Goal: Information Seeking & Learning: Learn about a topic

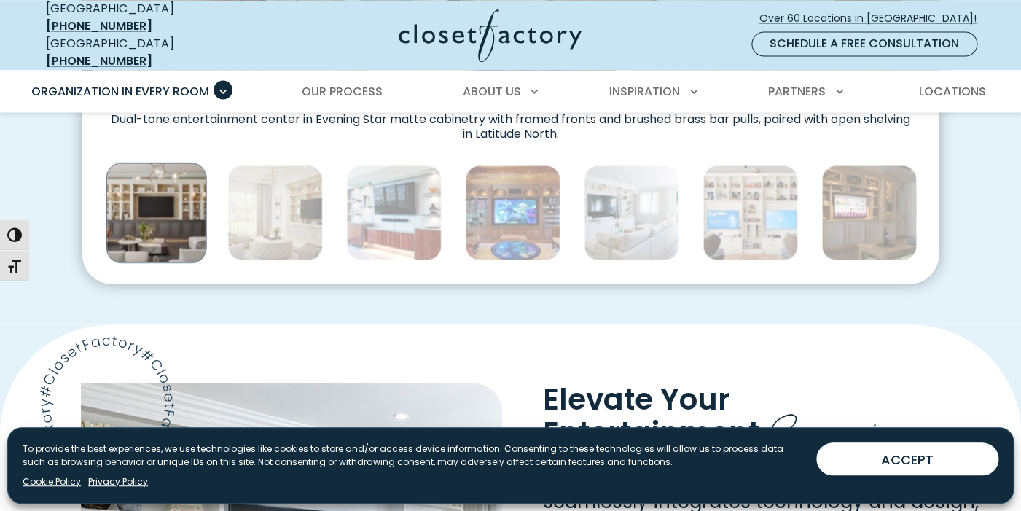
scroll to position [867, 0]
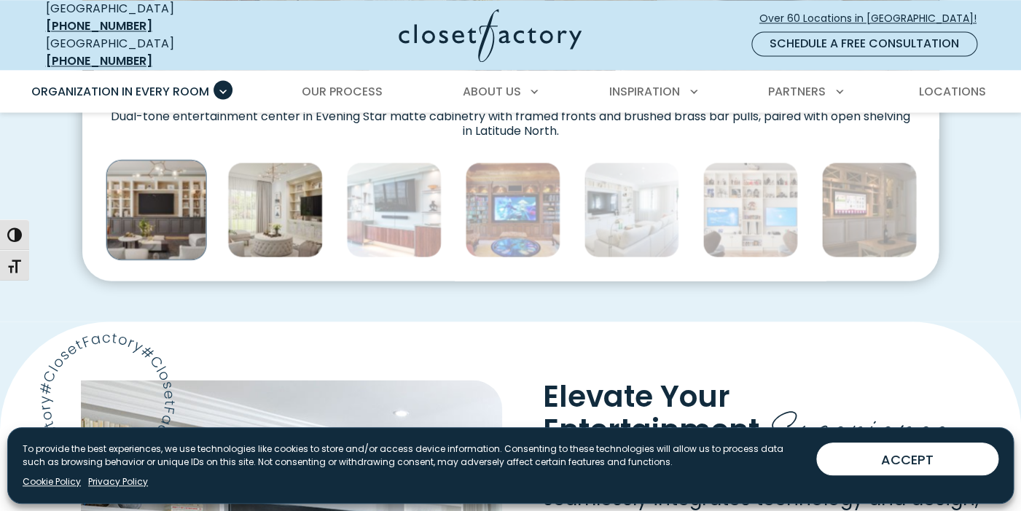
click at [282, 197] on img "Thumbnail Gallery" at bounding box center [274, 209] width 95 height 95
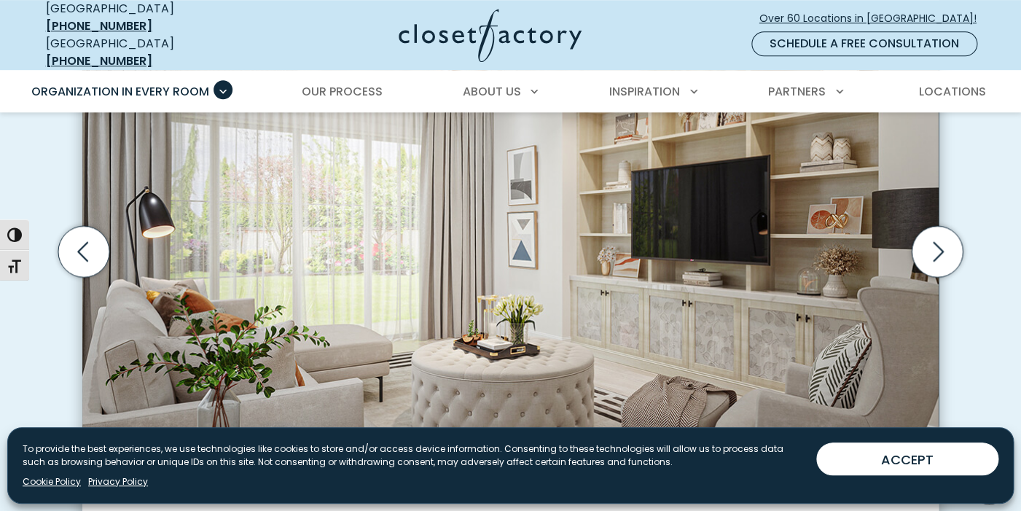
scroll to position [502, 0]
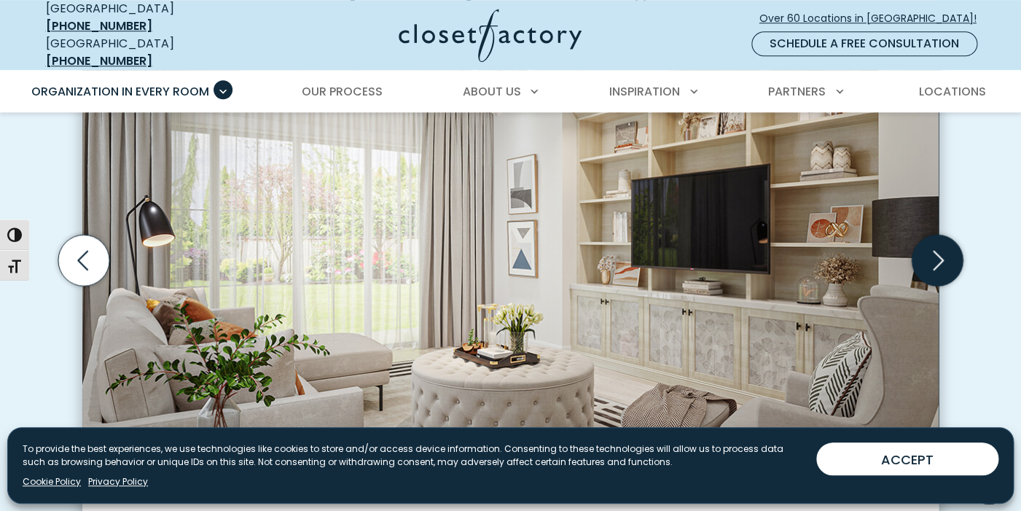
click at [948, 242] on icon "Next slide" at bounding box center [937, 260] width 51 height 51
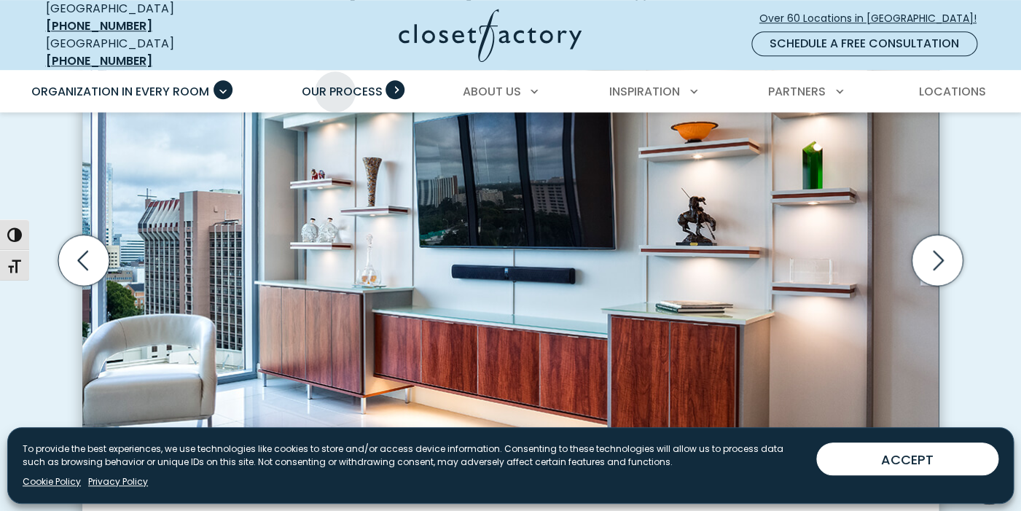
click at [335, 83] on span "Our Process" at bounding box center [342, 91] width 81 height 17
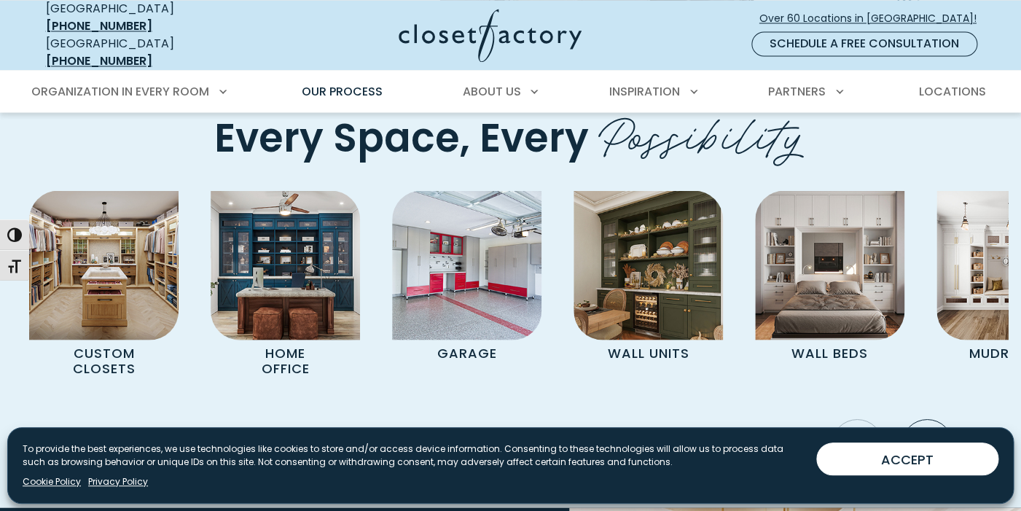
scroll to position [2948, 0]
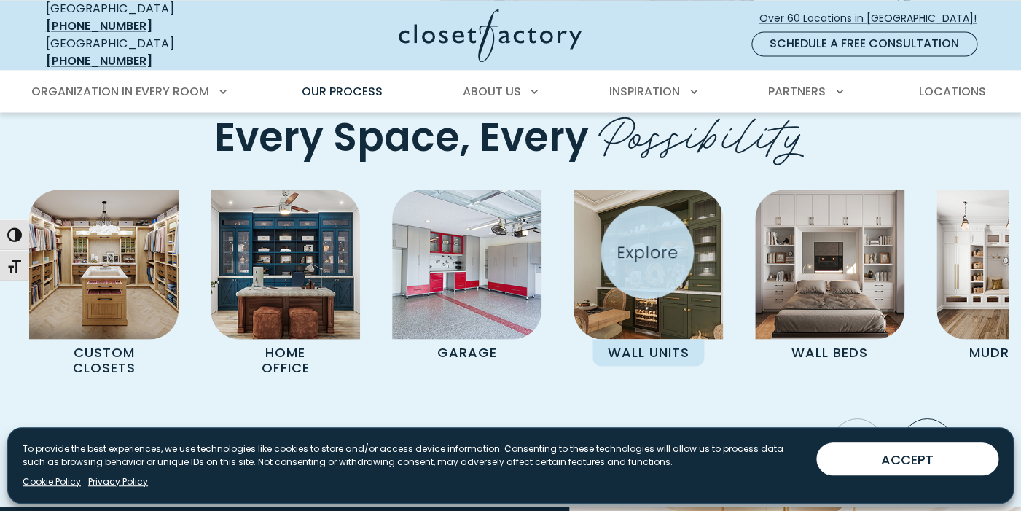
click at [647, 252] on img "Pages Gallery" at bounding box center [648, 263] width 149 height 149
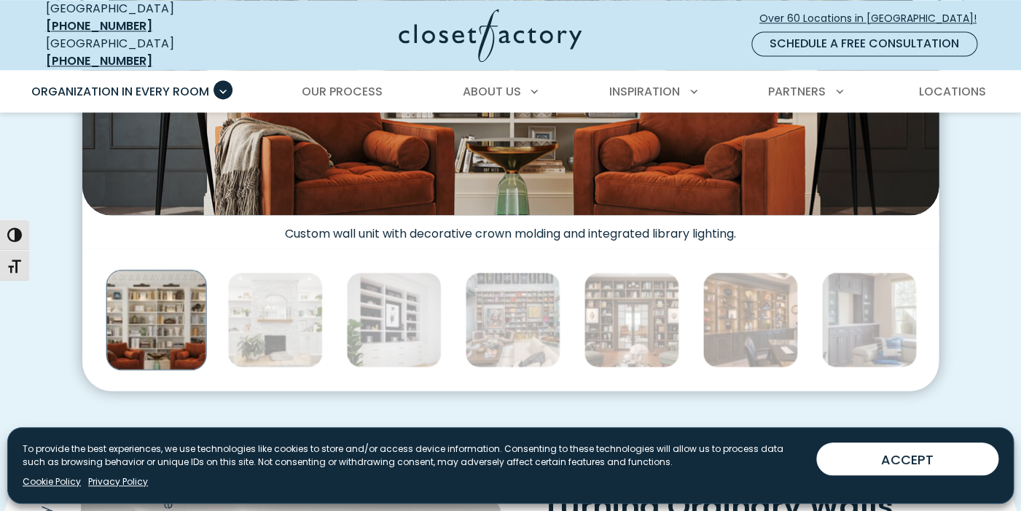
scroll to position [767, 0]
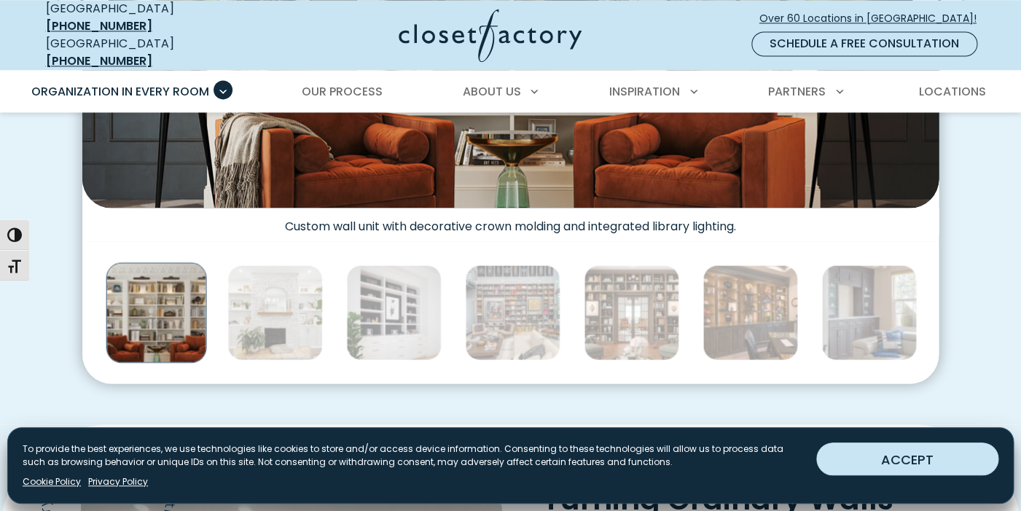
click at [895, 458] on button "ACCEPT" at bounding box center [907, 458] width 182 height 33
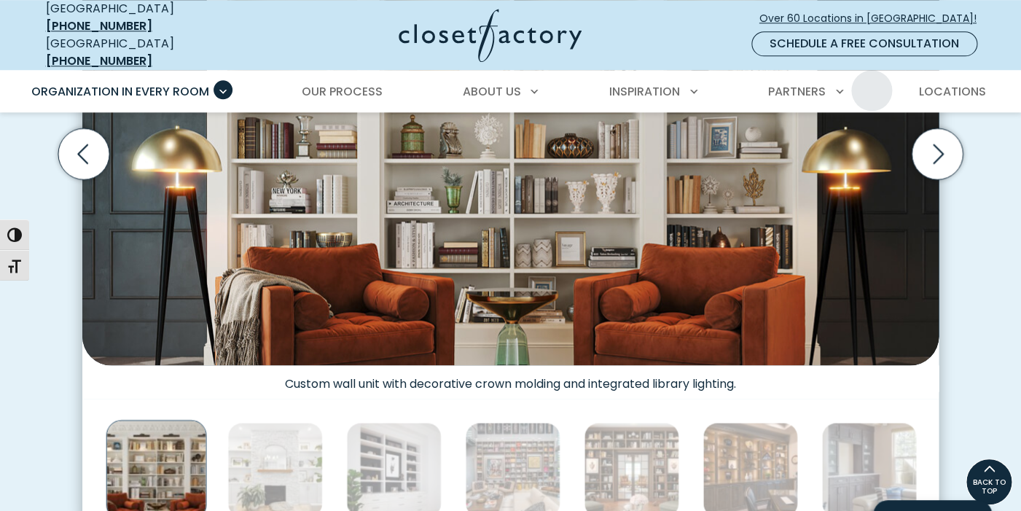
scroll to position [459, 0]
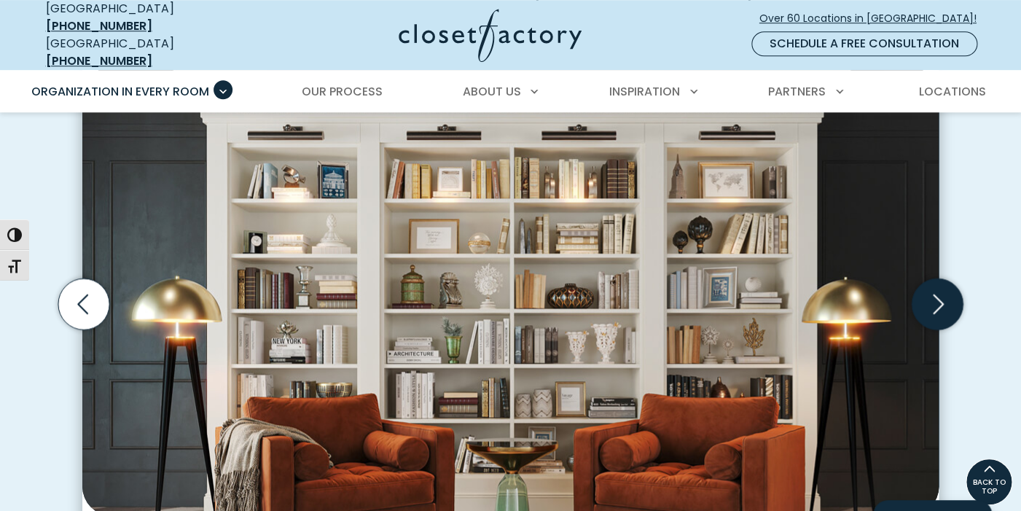
click at [939, 294] on icon "Next slide" at bounding box center [937, 303] width 51 height 51
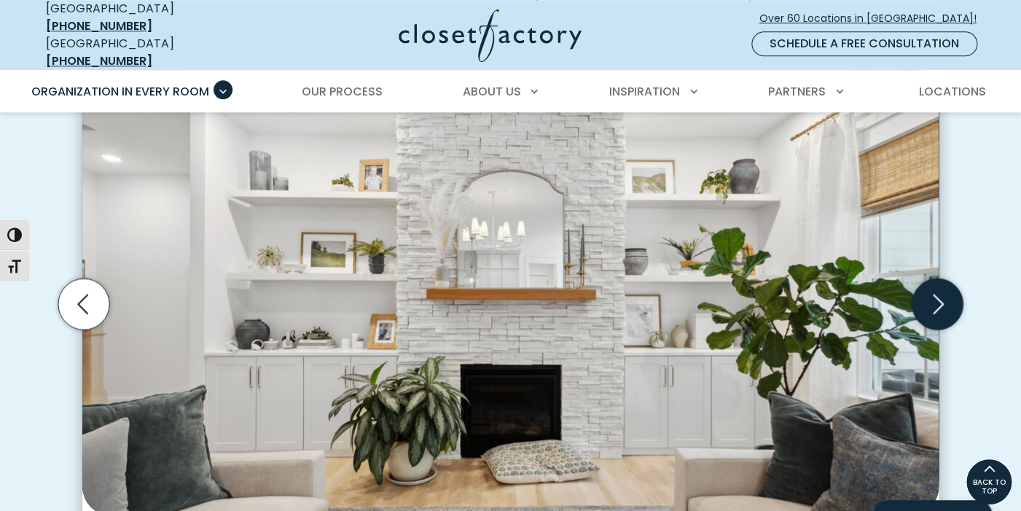
click at [939, 294] on icon "Next slide" at bounding box center [937, 303] width 51 height 51
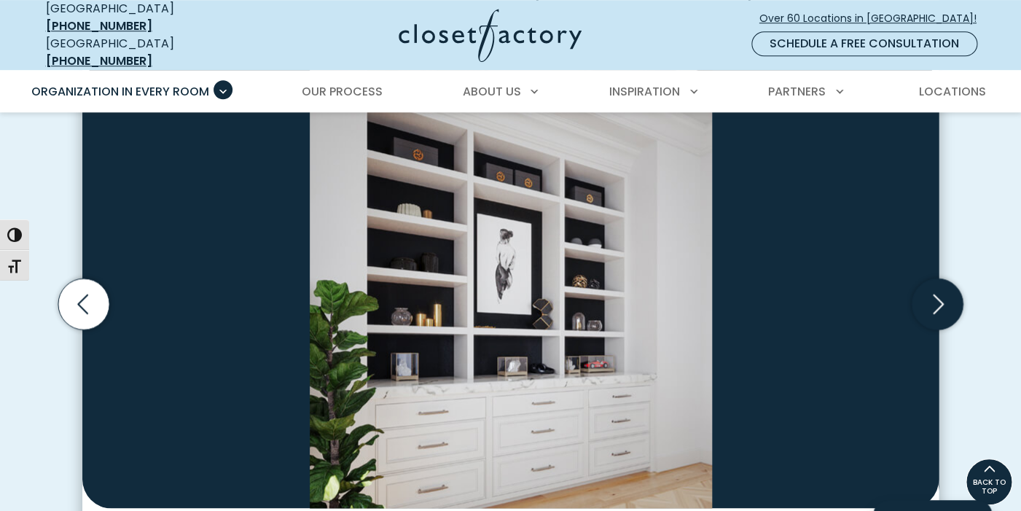
click at [940, 294] on icon "Next slide" at bounding box center [937, 303] width 51 height 51
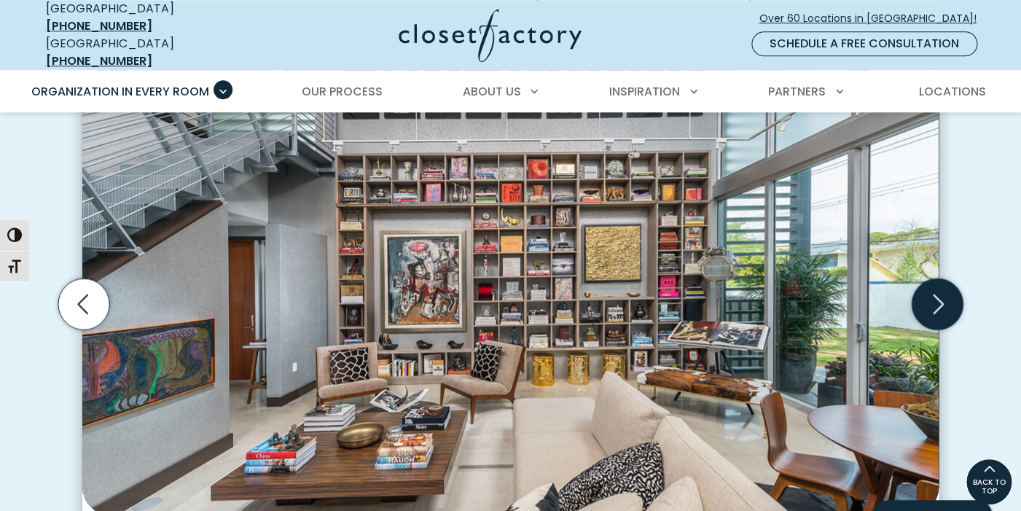
click at [940, 294] on icon "Next slide" at bounding box center [937, 303] width 51 height 51
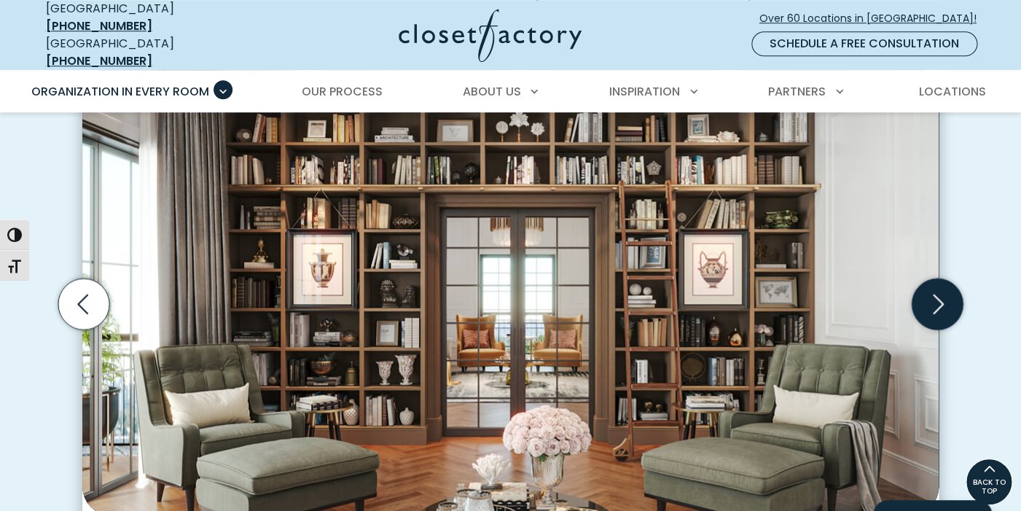
click at [940, 294] on icon "Next slide" at bounding box center [937, 303] width 51 height 51
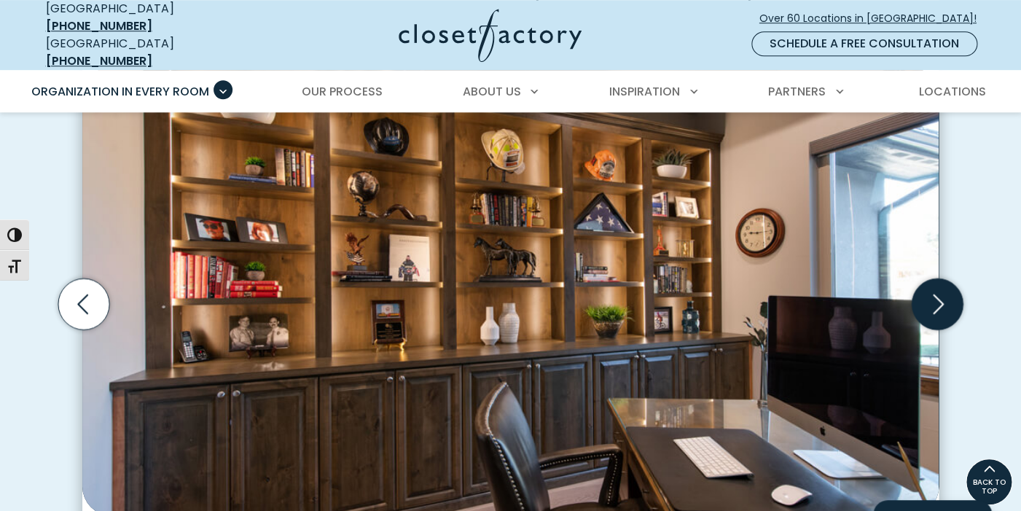
click at [940, 294] on icon "Next slide" at bounding box center [937, 303] width 51 height 51
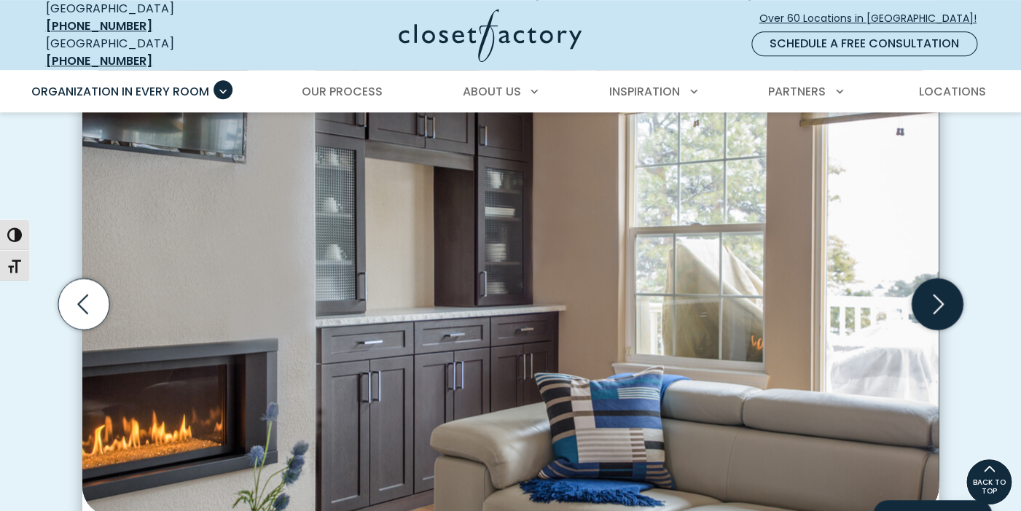
click at [940, 294] on icon "Next slide" at bounding box center [937, 303] width 51 height 51
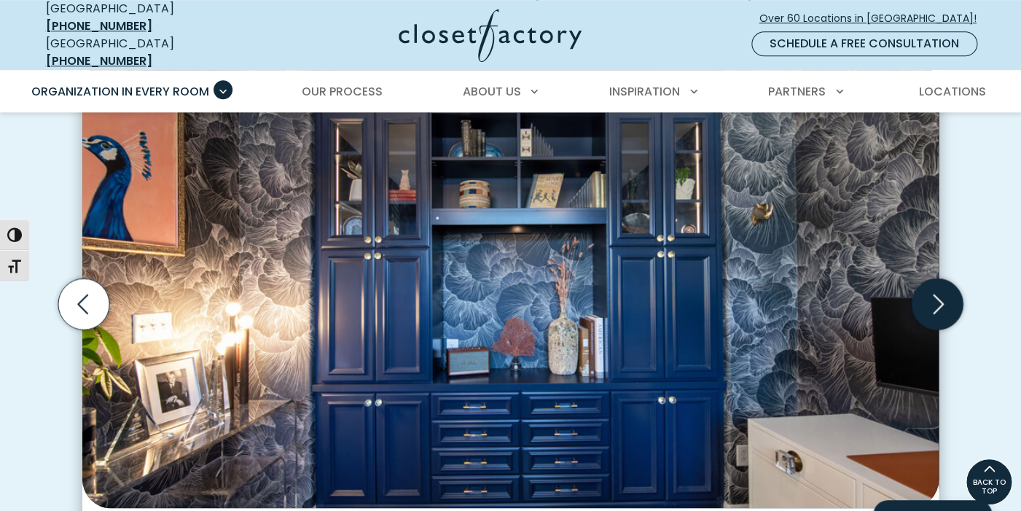
click at [940, 294] on icon "Next slide" at bounding box center [937, 303] width 51 height 51
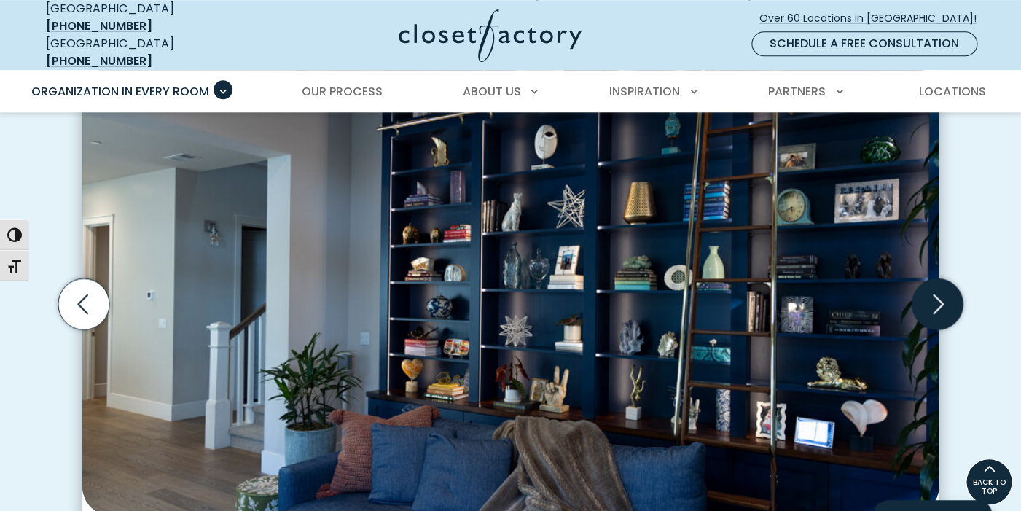
click at [940, 294] on icon "Next slide" at bounding box center [937, 303] width 51 height 51
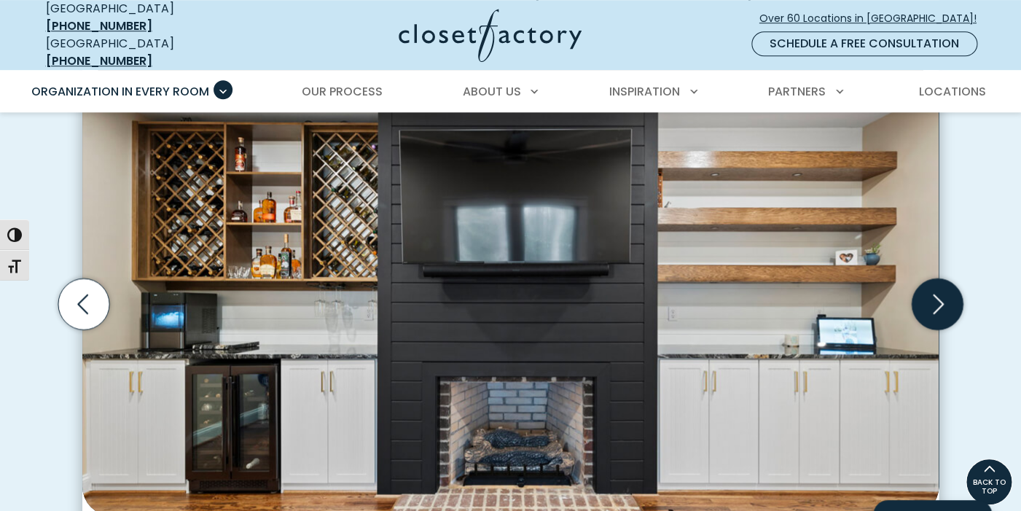
click at [939, 294] on icon "Next slide" at bounding box center [937, 303] width 51 height 51
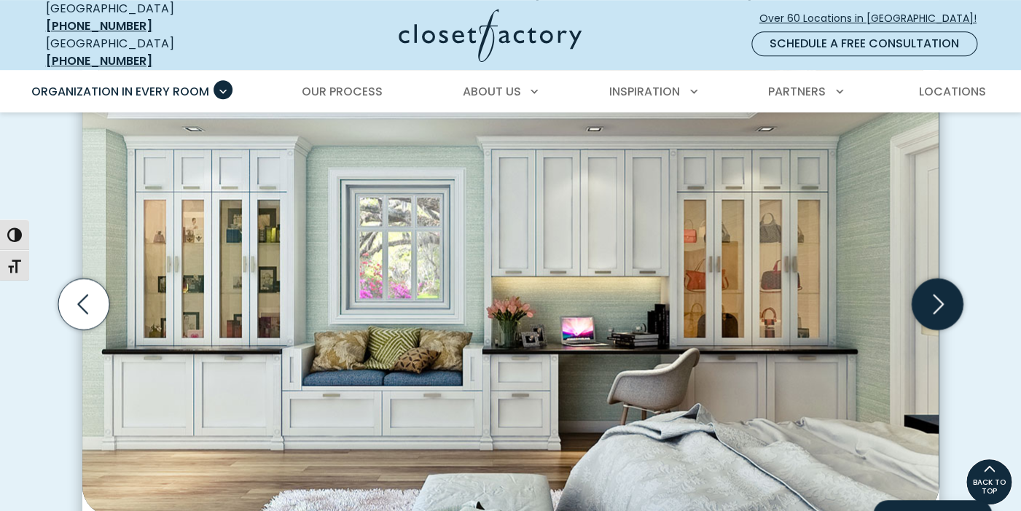
click at [939, 294] on icon "Next slide" at bounding box center [937, 303] width 51 height 51
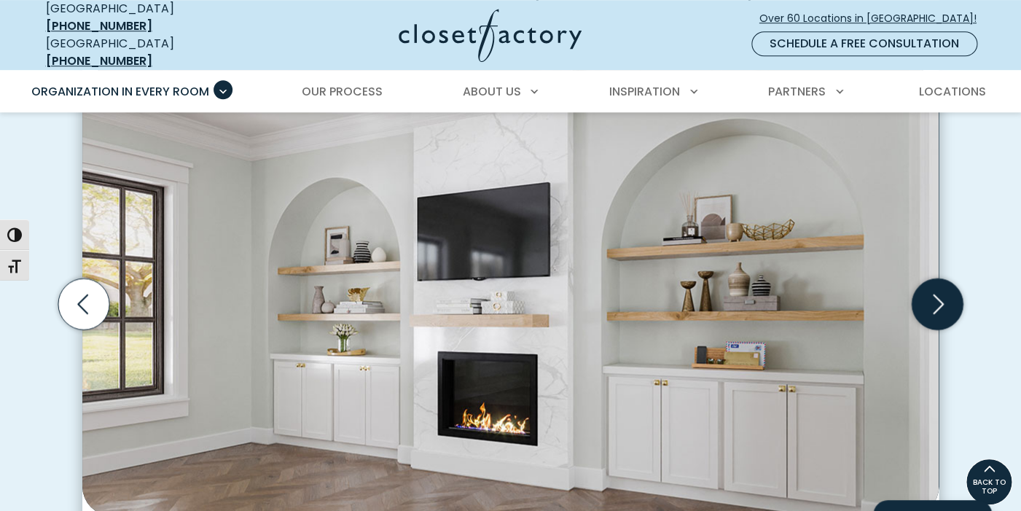
click at [939, 294] on icon "Next slide" at bounding box center [937, 303] width 51 height 51
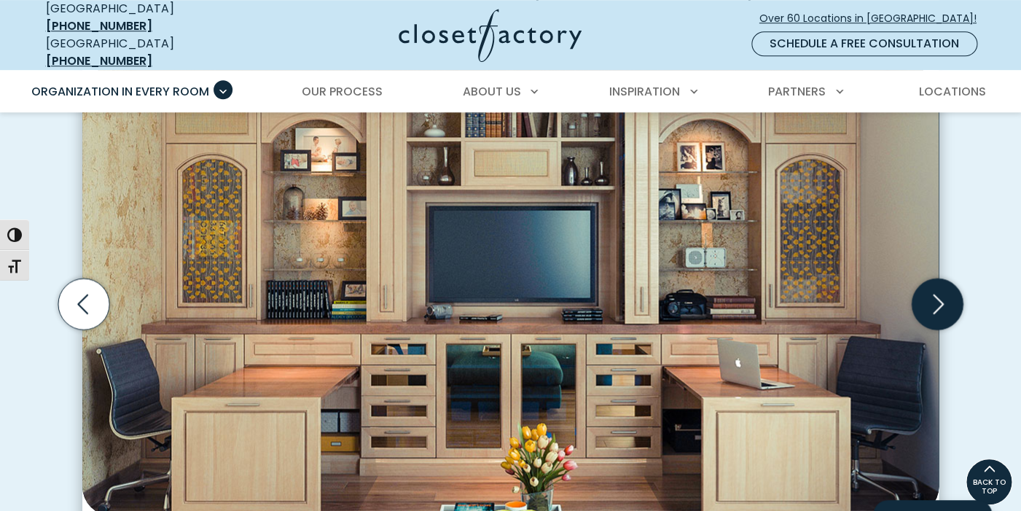
click at [939, 294] on icon "Next slide" at bounding box center [937, 303] width 51 height 51
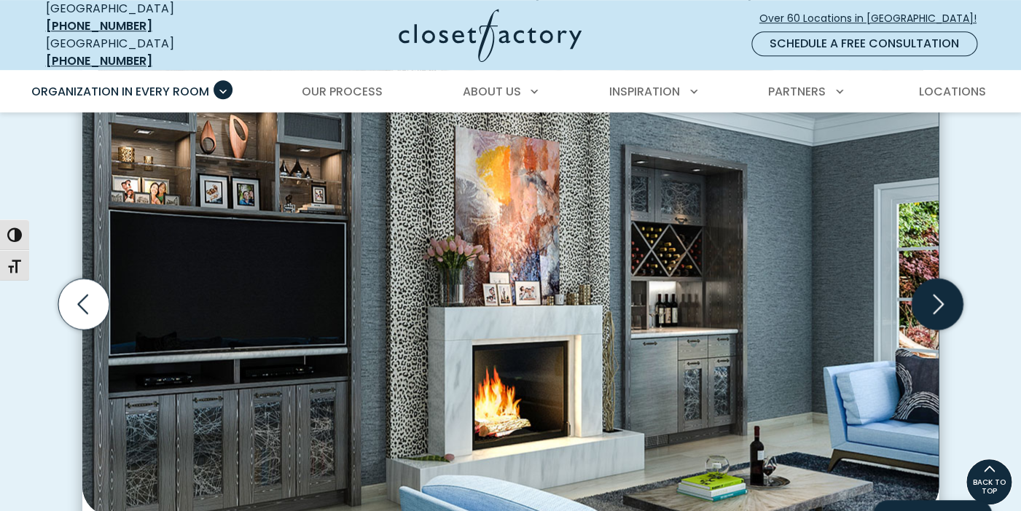
click at [939, 294] on icon "Next slide" at bounding box center [937, 303] width 51 height 51
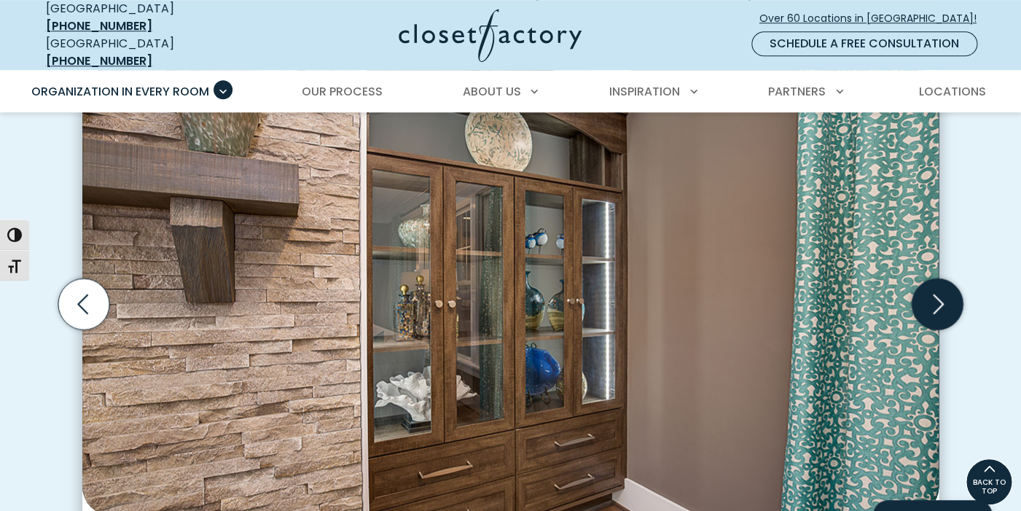
click at [939, 294] on icon "Next slide" at bounding box center [937, 303] width 51 height 51
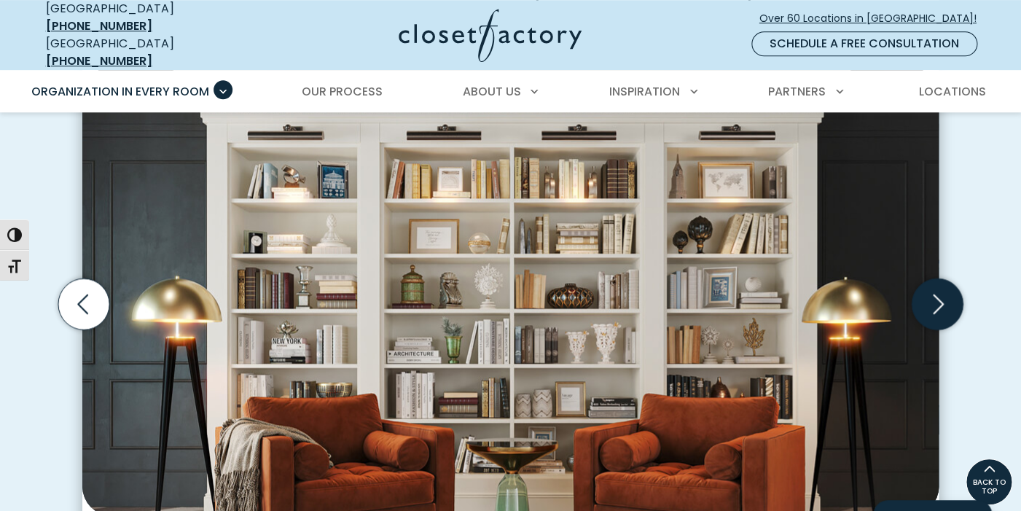
click at [940, 294] on icon "Next slide" at bounding box center [937, 303] width 51 height 51
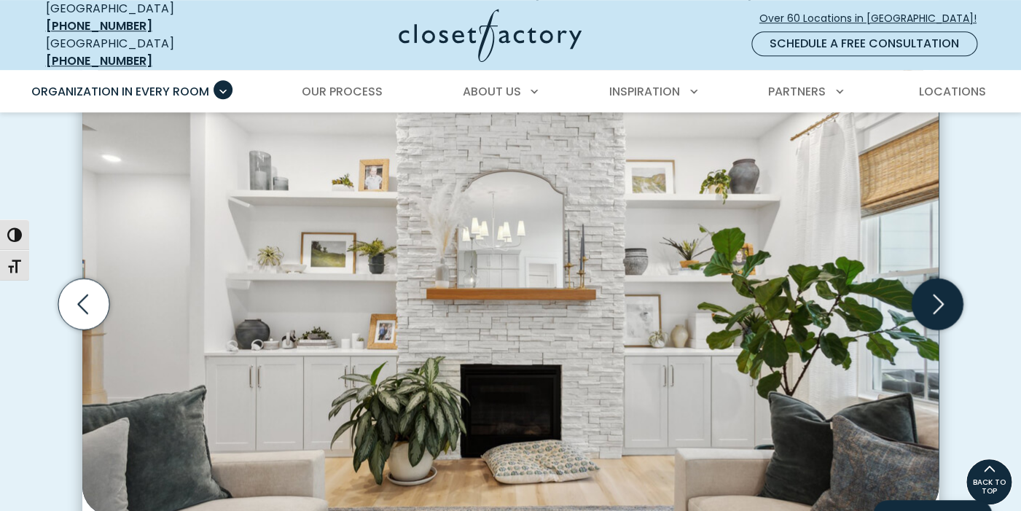
click at [940, 294] on icon "Next slide" at bounding box center [937, 303] width 51 height 51
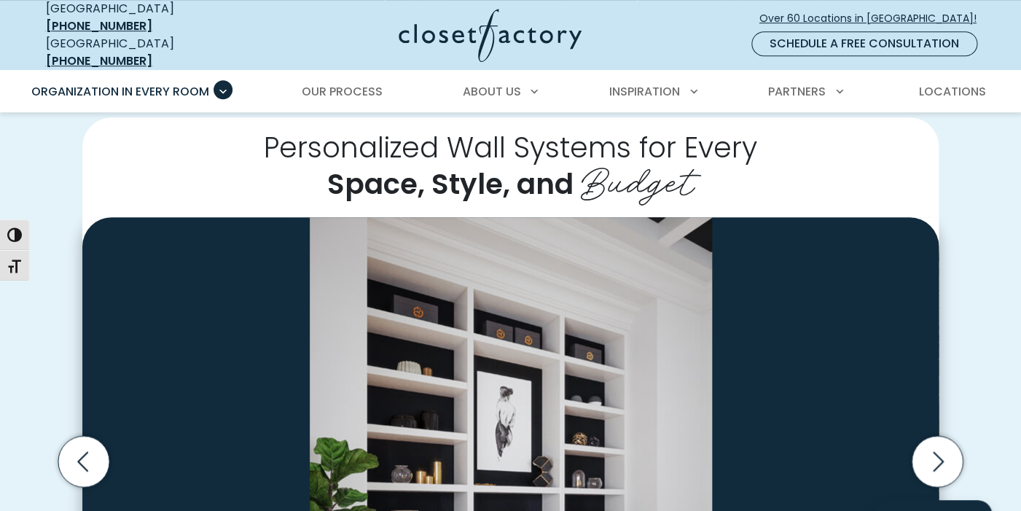
scroll to position [253, 0]
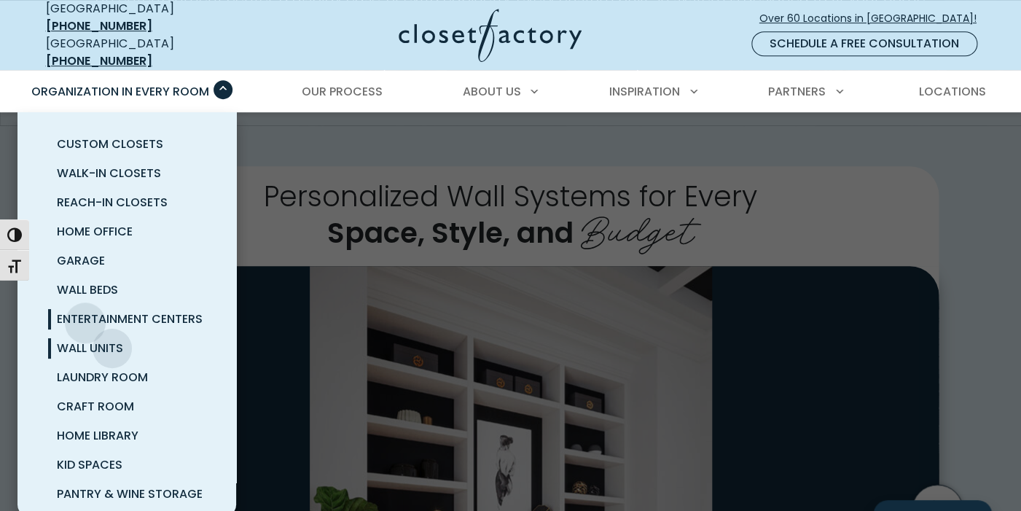
click at [85, 312] on span "Entertainment Centers" at bounding box center [130, 318] width 146 height 17
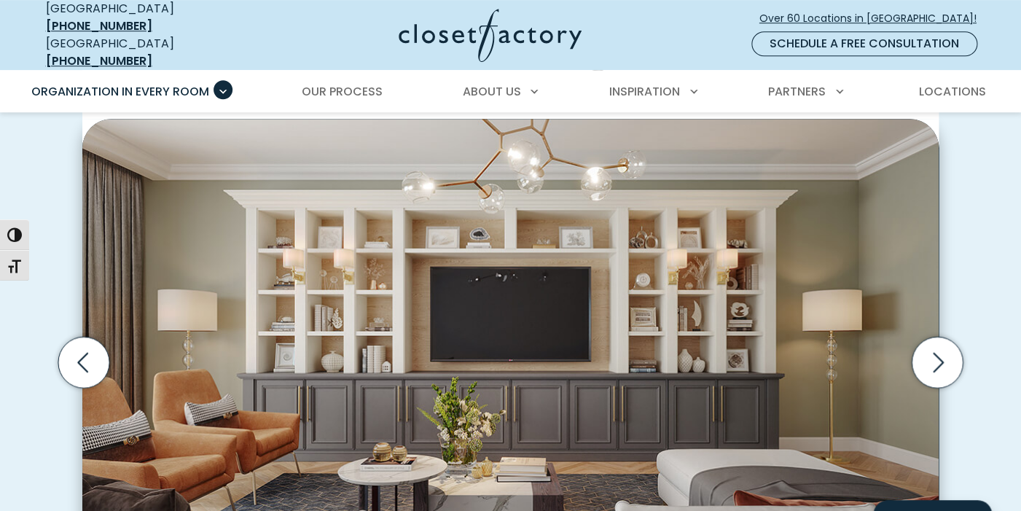
scroll to position [402, 0]
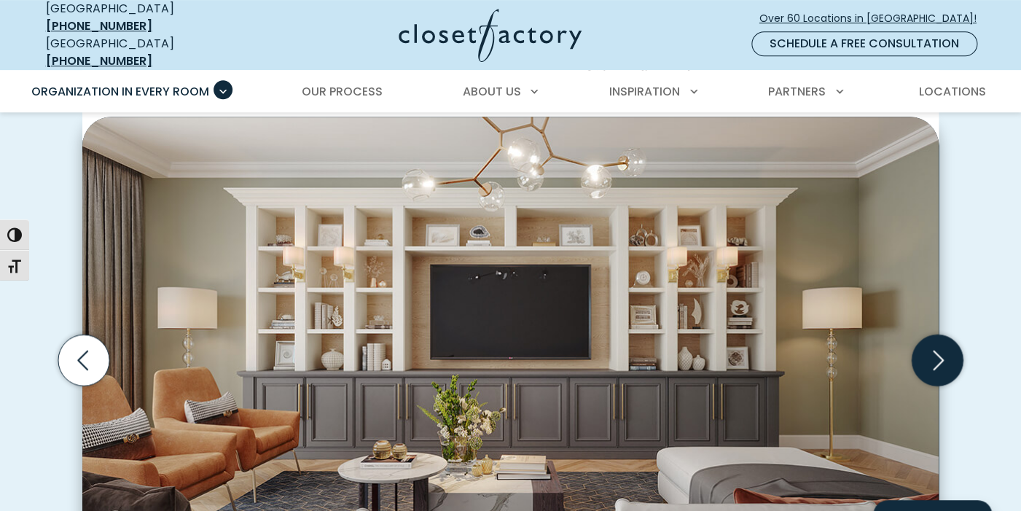
click at [937, 353] on icon "Next slide" at bounding box center [937, 359] width 51 height 51
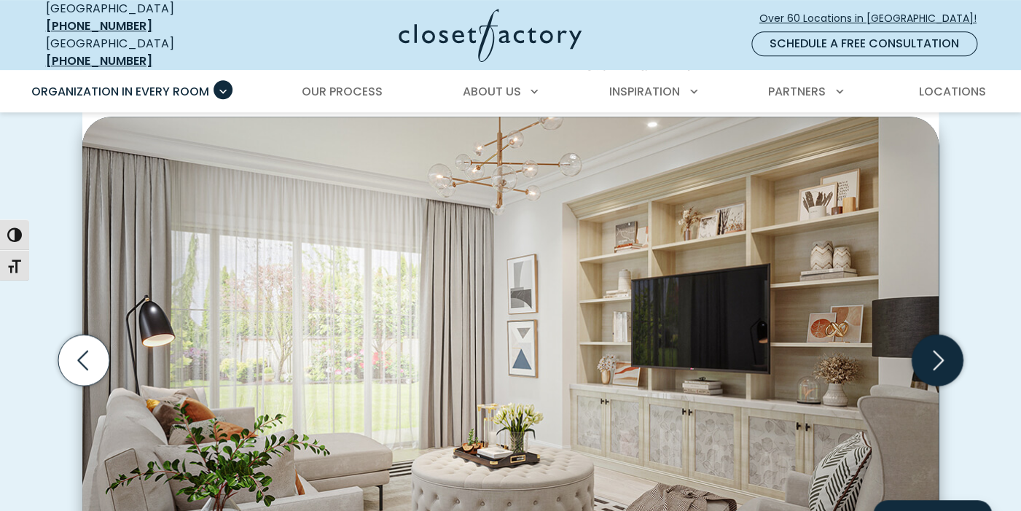
click at [937, 353] on icon "Next slide" at bounding box center [937, 359] width 51 height 51
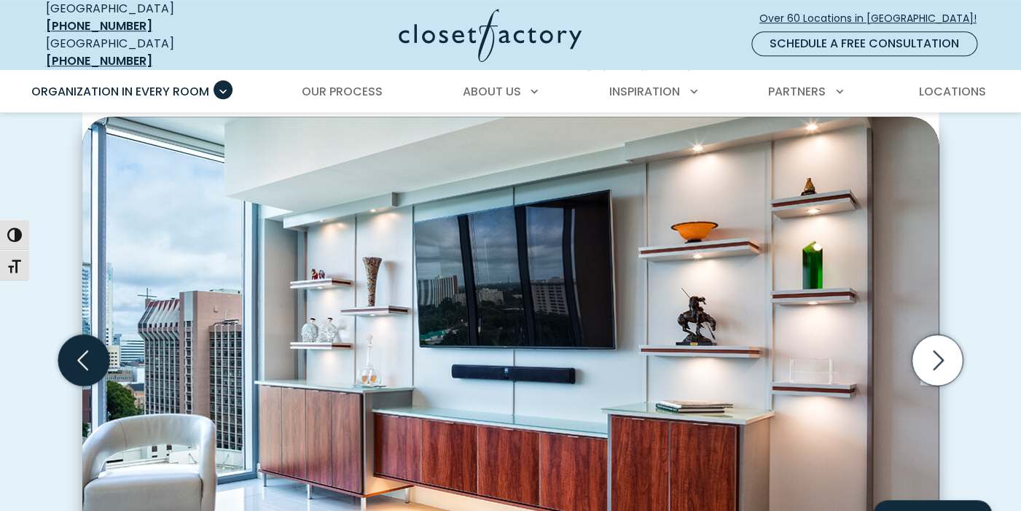
click at [90, 350] on icon "Previous slide" at bounding box center [83, 359] width 51 height 51
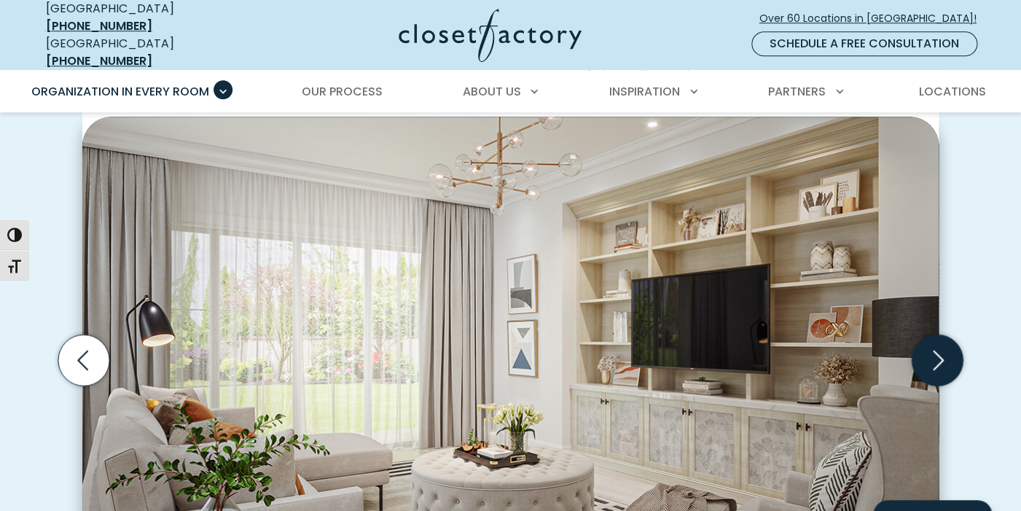
click at [937, 350] on icon "Next slide" at bounding box center [938, 360] width 11 height 20
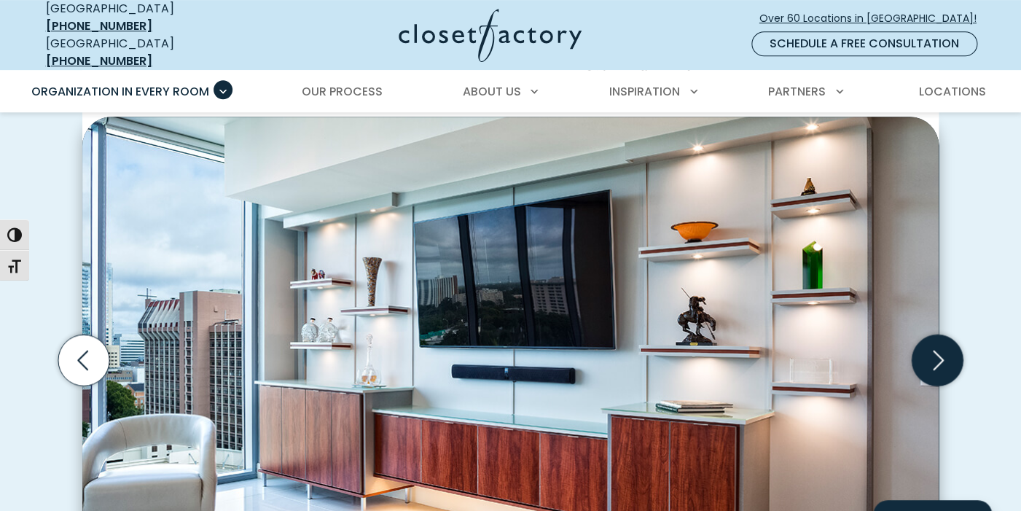
click at [944, 351] on icon "Next slide" at bounding box center [938, 360] width 11 height 20
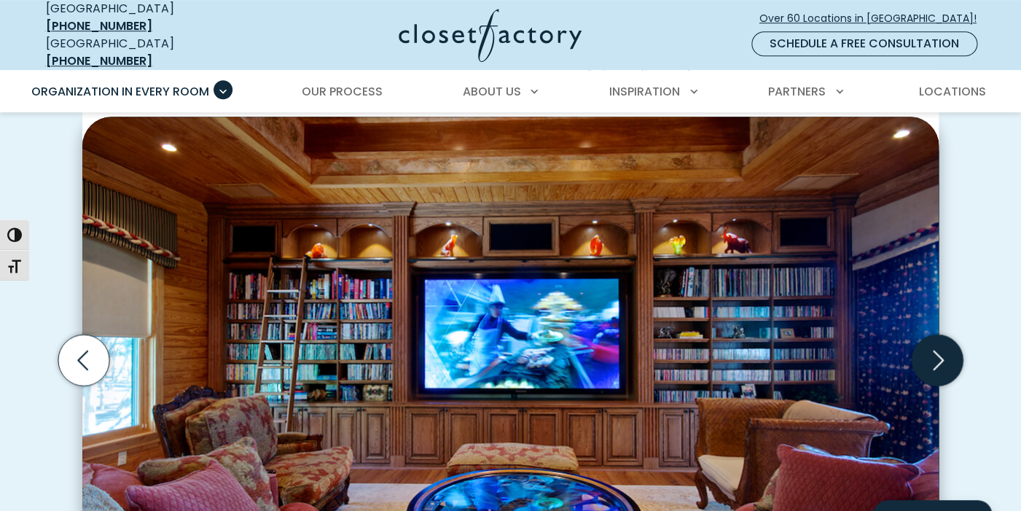
click at [949, 352] on icon "Next slide" at bounding box center [937, 359] width 51 height 51
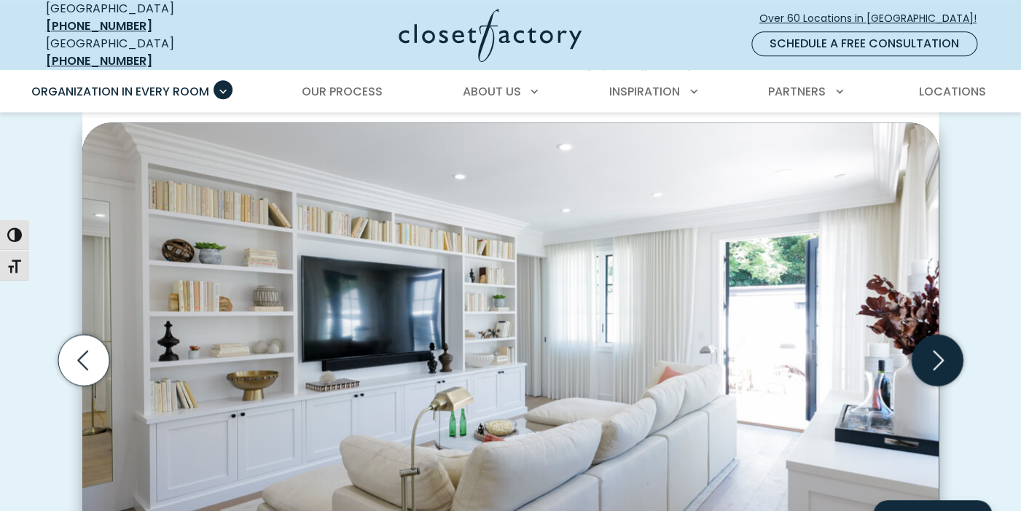
click at [943, 348] on icon "Next slide" at bounding box center [937, 359] width 51 height 51
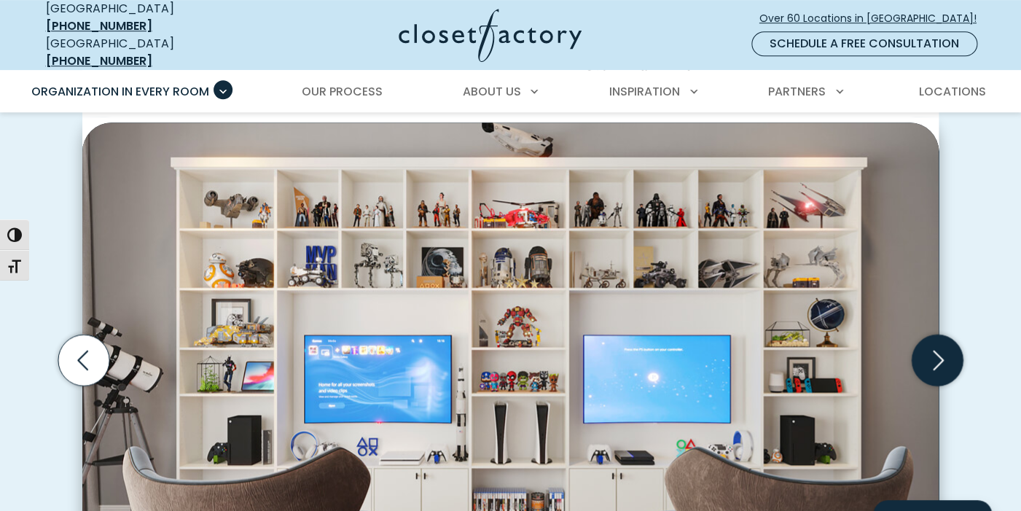
click at [943, 348] on icon "Next slide" at bounding box center [937, 359] width 51 height 51
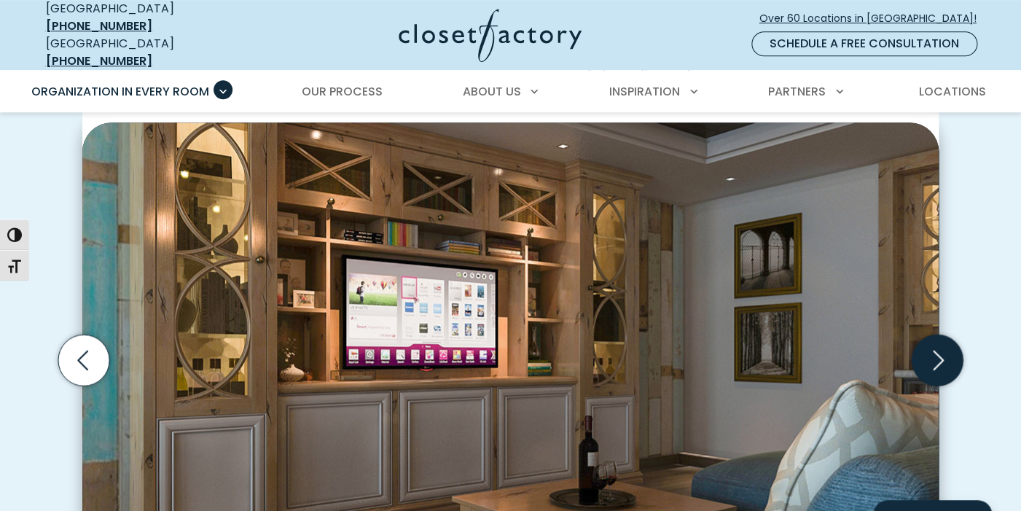
click at [943, 348] on icon "Next slide" at bounding box center [937, 359] width 51 height 51
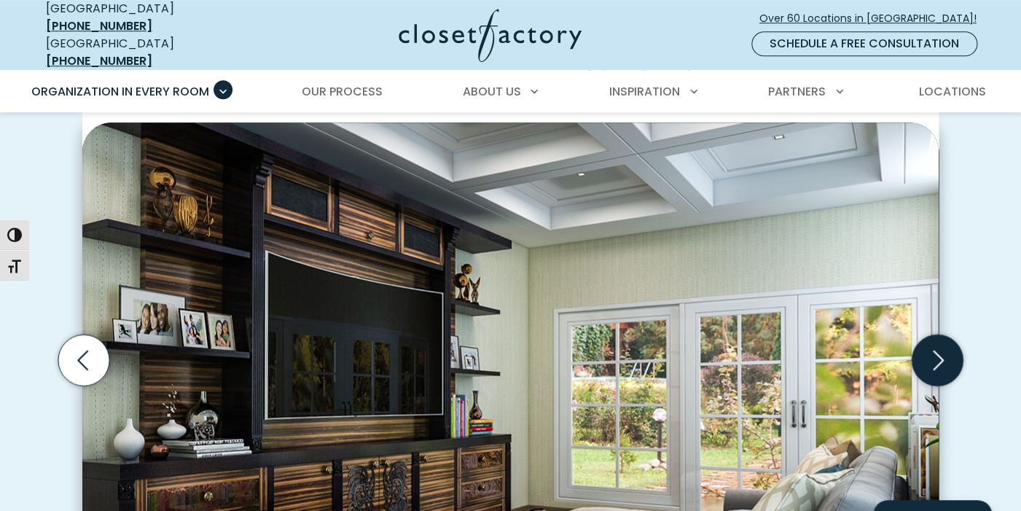
click at [945, 348] on icon "Next slide" at bounding box center [937, 359] width 51 height 51
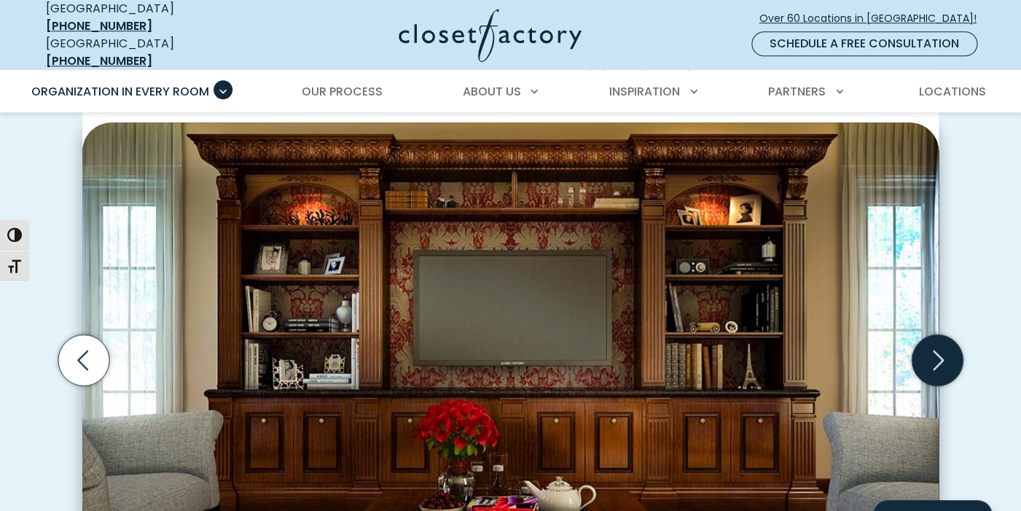
click at [946, 346] on icon "Next slide" at bounding box center [937, 359] width 51 height 51
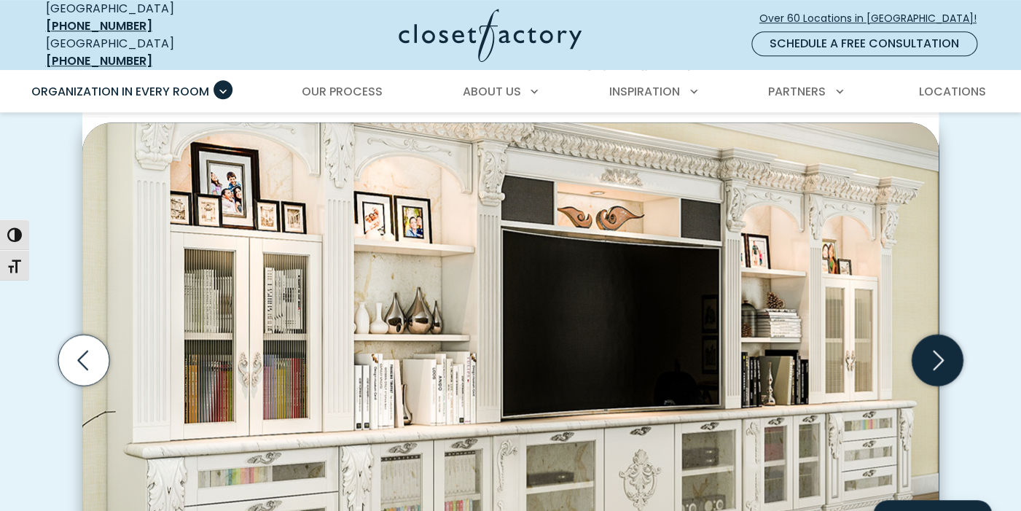
click at [944, 363] on icon "Next slide" at bounding box center [937, 359] width 51 height 51
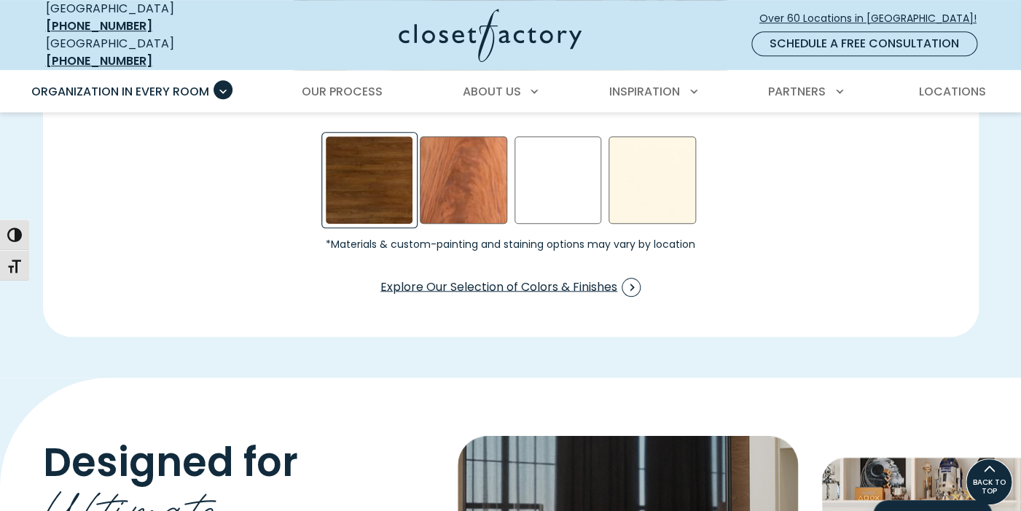
scroll to position [2312, 0]
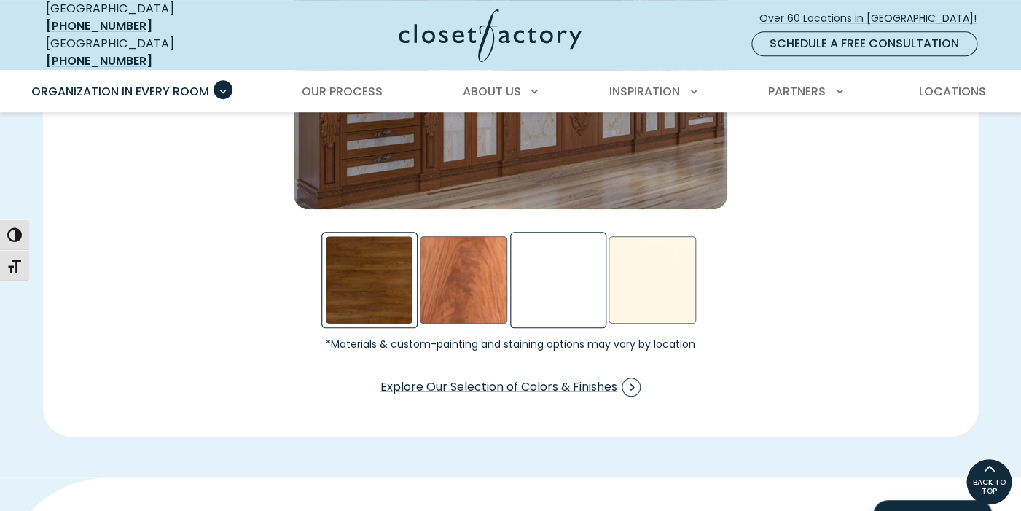
click at [574, 261] on div "White Swatch" at bounding box center [557, 279] width 87 height 87
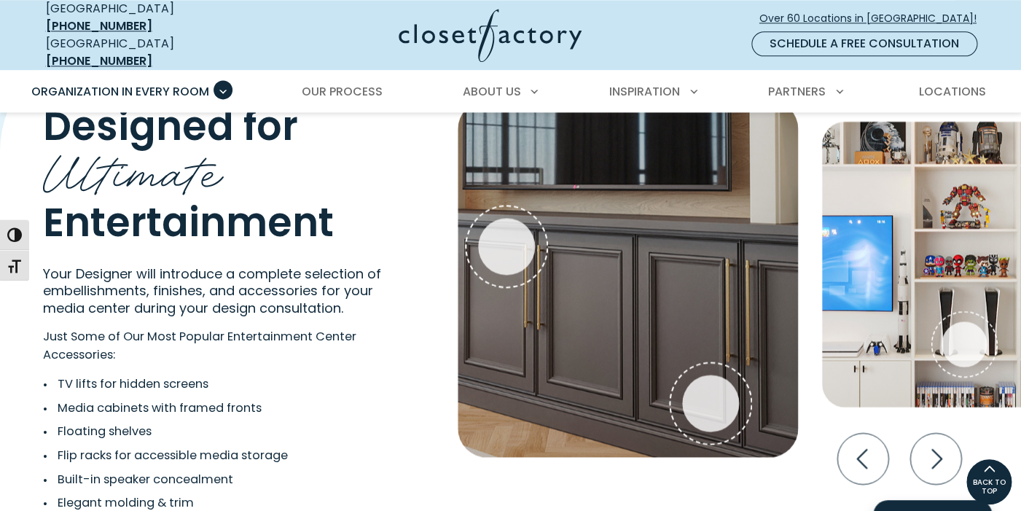
scroll to position [2707, 0]
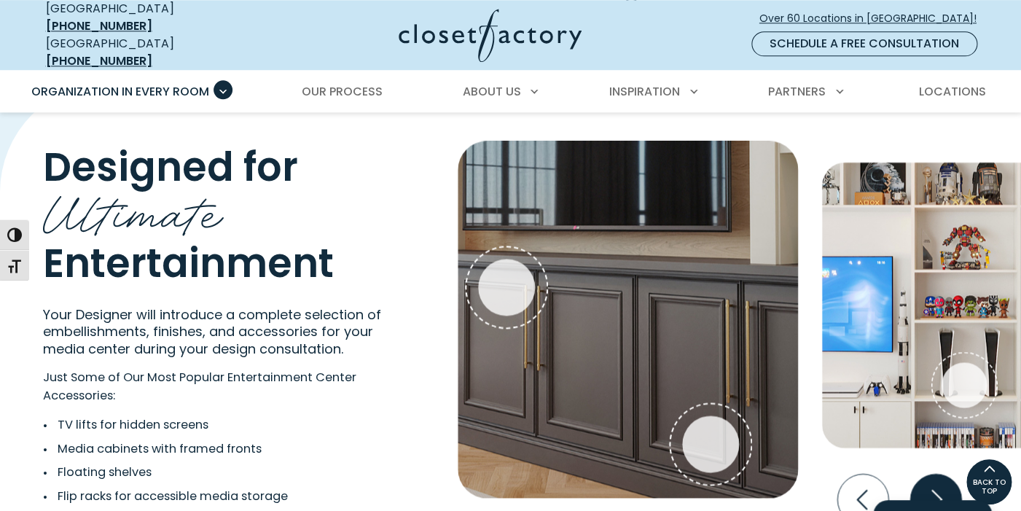
click at [937, 485] on icon "Next slide" at bounding box center [934, 499] width 51 height 51
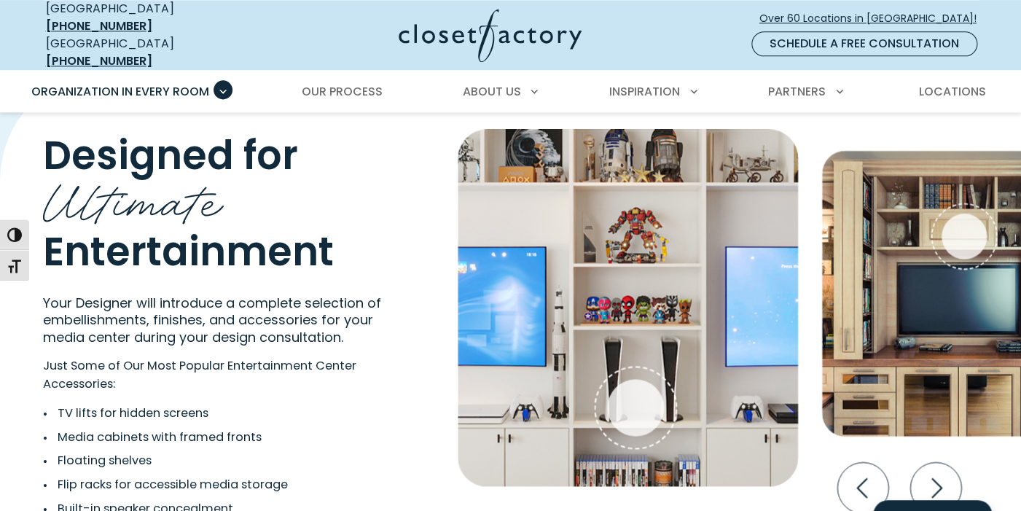
scroll to position [2739, 0]
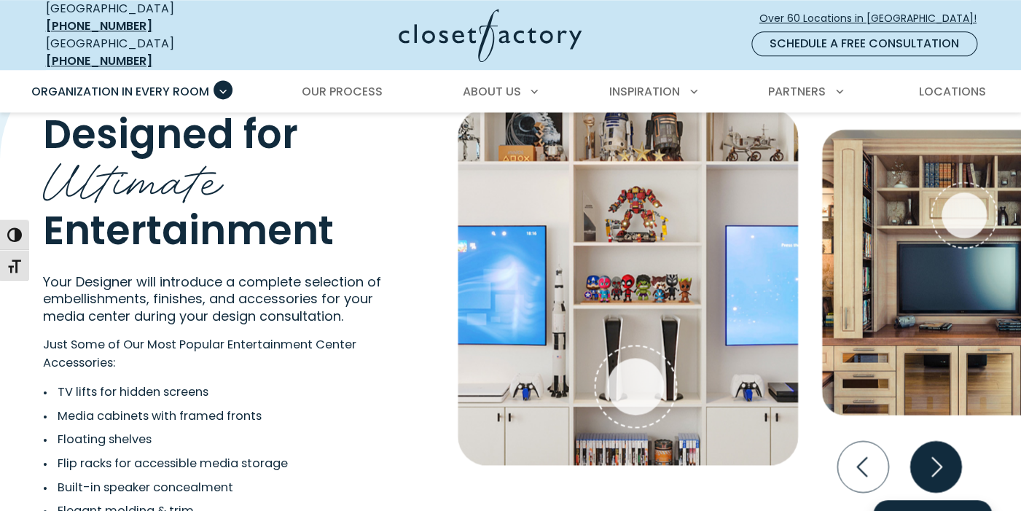
click at [933, 465] on icon "Next slide" at bounding box center [936, 466] width 11 height 20
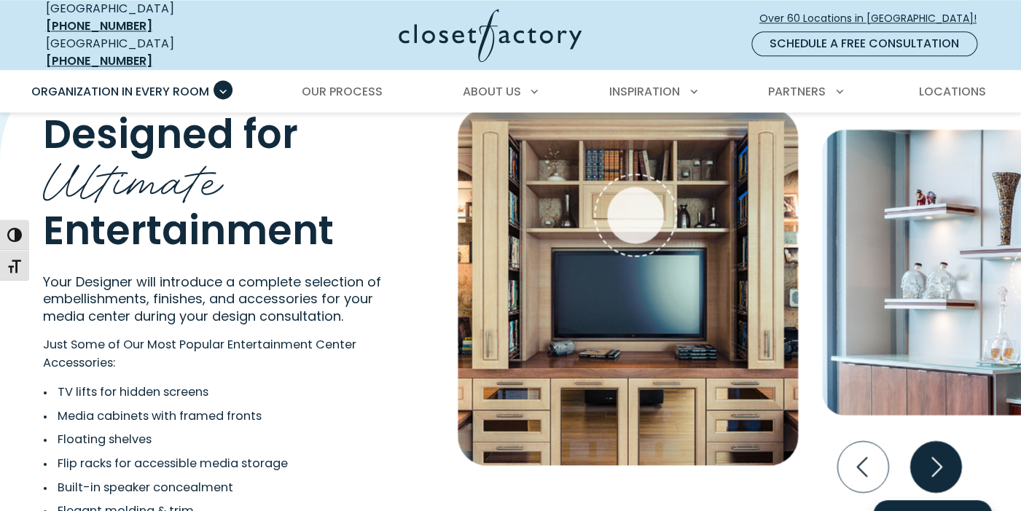
click at [939, 450] on icon "Next slide" at bounding box center [934, 466] width 51 height 51
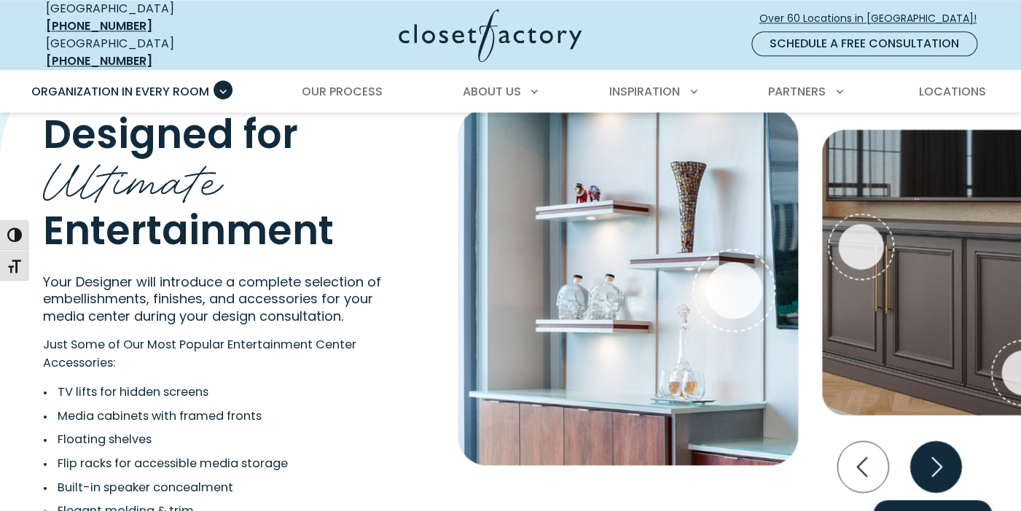
click at [942, 457] on icon "Next slide" at bounding box center [936, 466] width 11 height 20
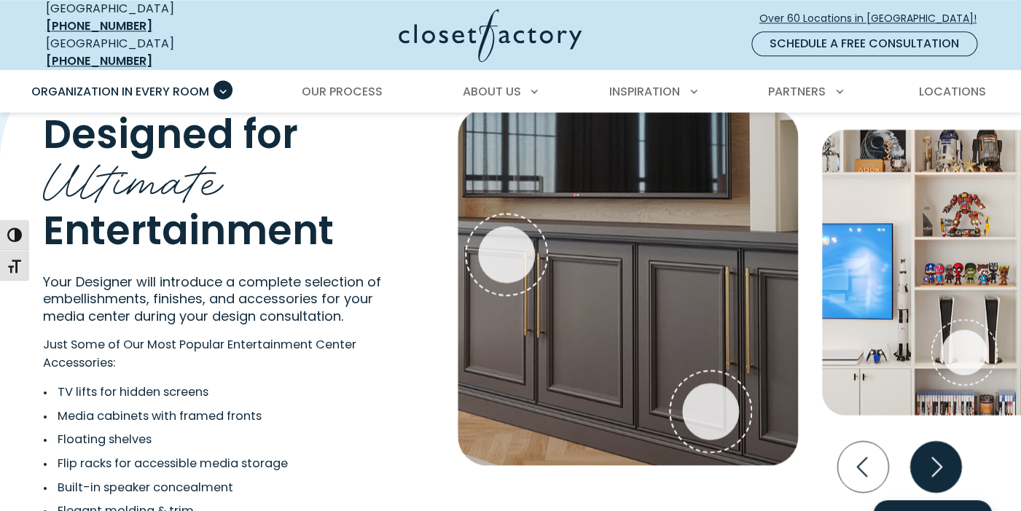
click at [942, 458] on icon "Next slide" at bounding box center [936, 466] width 11 height 20
